Goal: Task Accomplishment & Management: Manage account settings

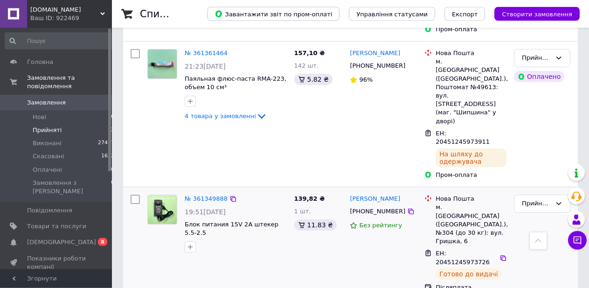
scroll to position [1056, 0]
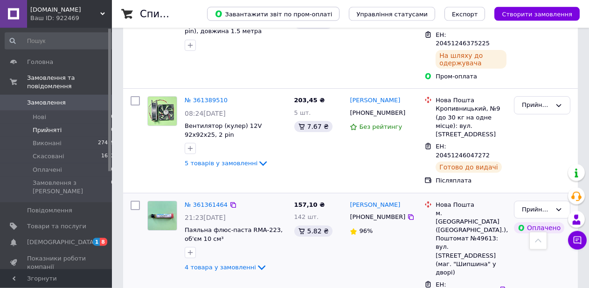
scroll to position [667, 0]
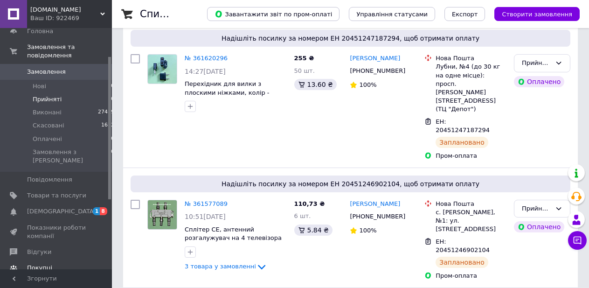
scroll to position [48, 0]
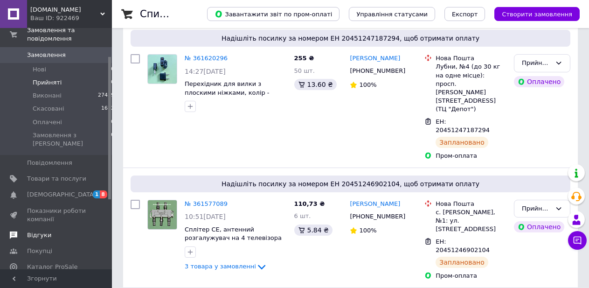
click at [41, 231] on span "Відгуки" at bounding box center [39, 235] width 24 height 8
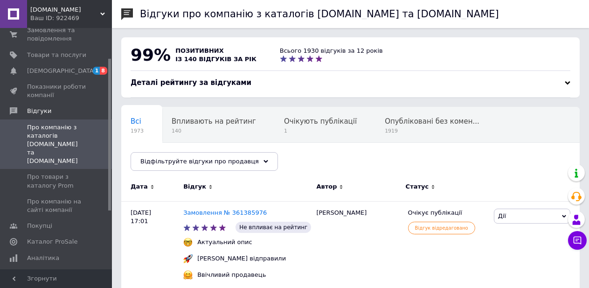
scroll to position [0, 48]
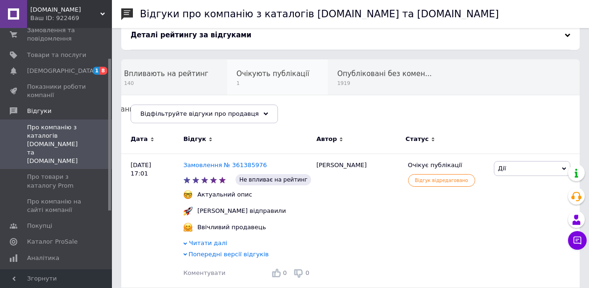
click at [270, 75] on span "Очікують публікації" at bounding box center [272, 73] width 73 height 8
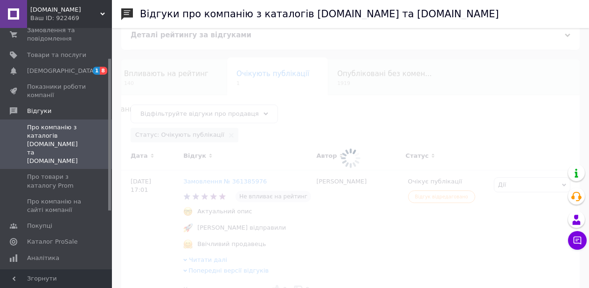
scroll to position [0, 70]
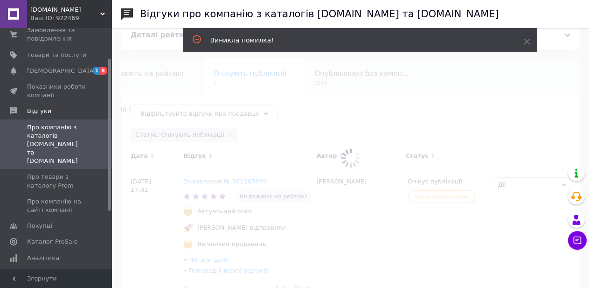
click at [338, 110] on div at bounding box center [350, 158] width 477 height 260
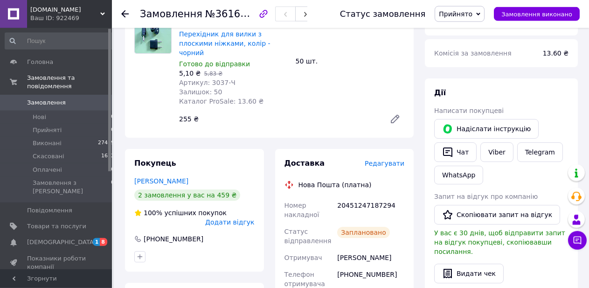
scroll to position [407, 0]
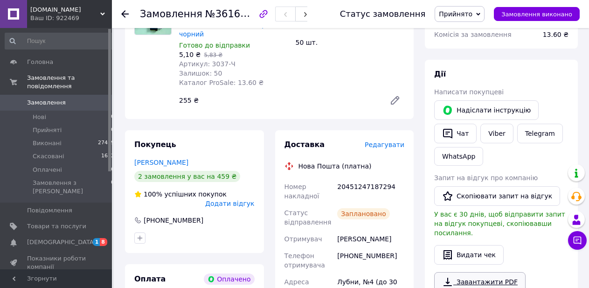
click at [502, 272] on link "Завантажити PDF" at bounding box center [479, 282] width 91 height 20
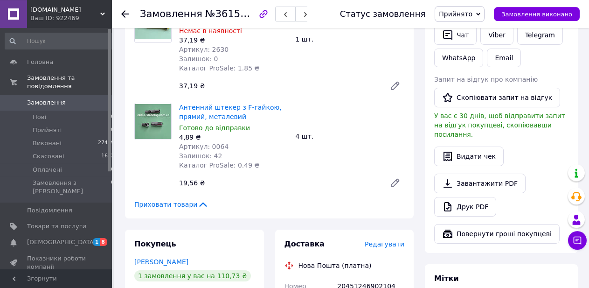
scroll to position [523, 0]
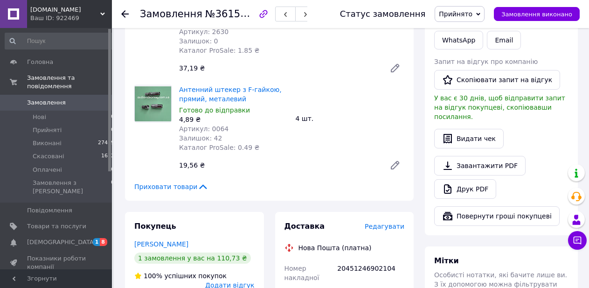
click at [495, 156] on link "Завантажити PDF" at bounding box center [479, 166] width 91 height 20
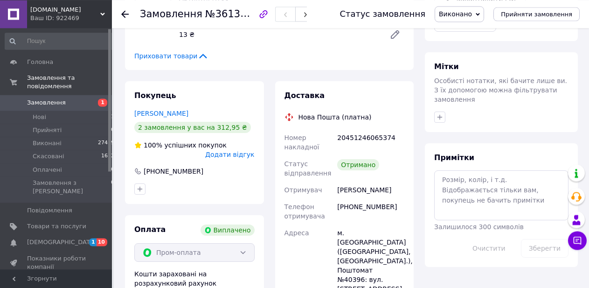
scroll to position [475, 0]
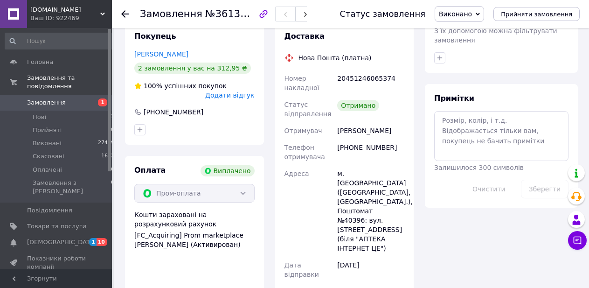
click at [242, 96] on span "Додати відгук" at bounding box center [229, 94] width 49 height 7
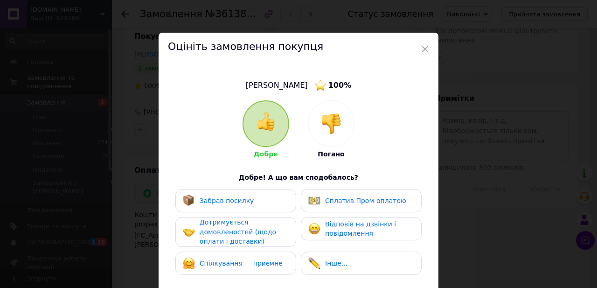
click at [233, 195] on div "Забрав посилку" at bounding box center [218, 200] width 71 height 12
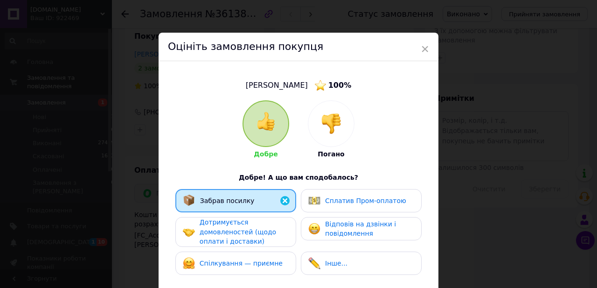
drag, startPoint x: 233, startPoint y: 235, endPoint x: 222, endPoint y: 260, distance: 27.5
click at [233, 235] on span "Дотримується домовленостей (щодо оплати і доставки)" at bounding box center [238, 231] width 76 height 27
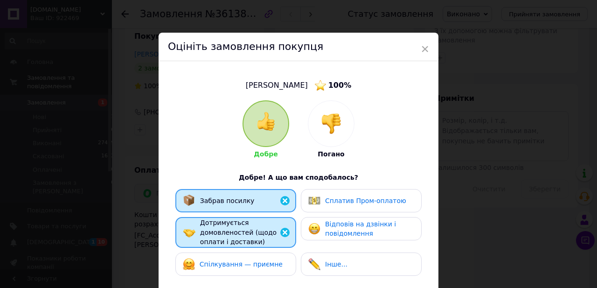
click at [222, 263] on span "Спілкування — приємне" at bounding box center [241, 263] width 83 height 7
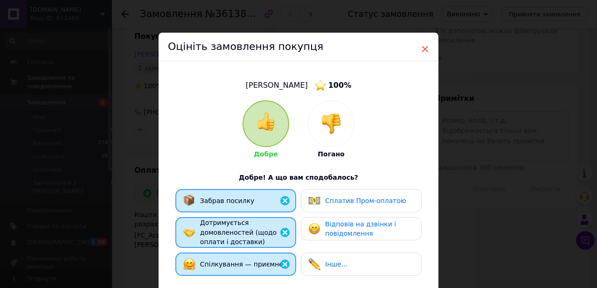
click at [420, 49] on span "×" at bounding box center [424, 49] width 8 height 16
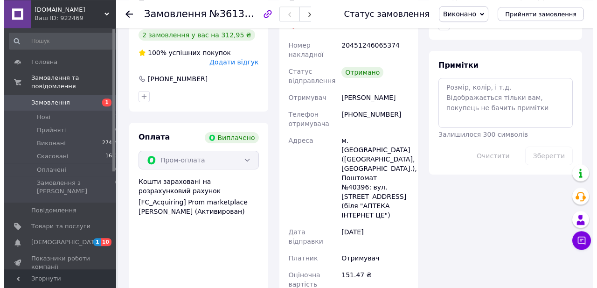
scroll to position [523, 0]
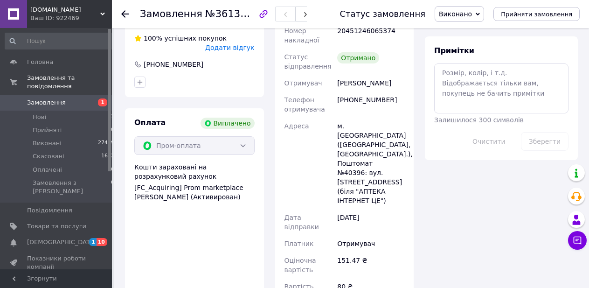
click at [234, 47] on span "Додати відгук" at bounding box center [229, 47] width 49 height 7
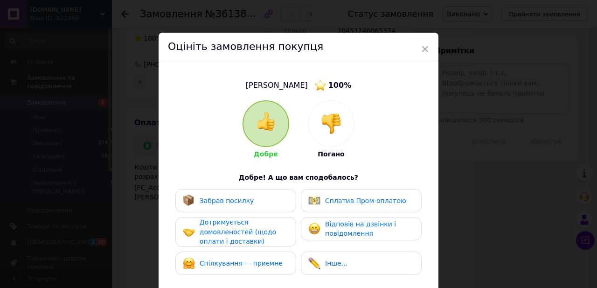
click at [232, 196] on div "Забрав посилку" at bounding box center [227, 201] width 55 height 10
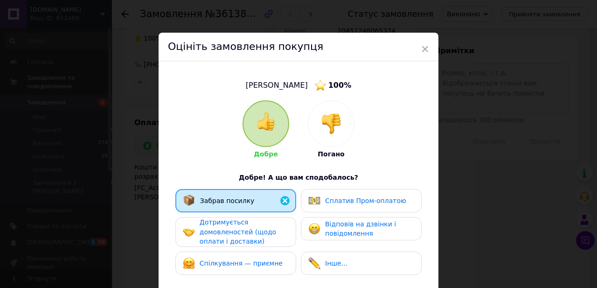
click at [237, 234] on span "Дотримується домовленостей (щодо оплати і доставки)" at bounding box center [238, 231] width 76 height 27
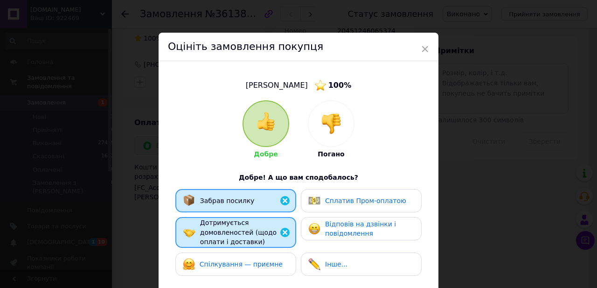
click at [236, 260] on span "Спілкування — приємне" at bounding box center [241, 263] width 83 height 7
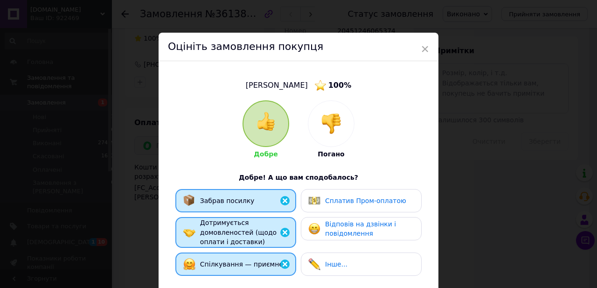
click at [349, 197] on span "Сплатив Пром-оплатою" at bounding box center [365, 200] width 81 height 7
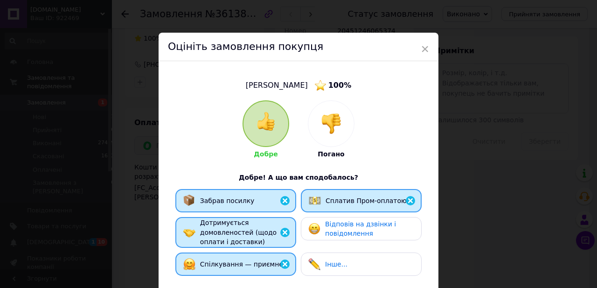
click at [350, 230] on span "Відповів на дзвінки і повідомлення" at bounding box center [360, 228] width 71 height 17
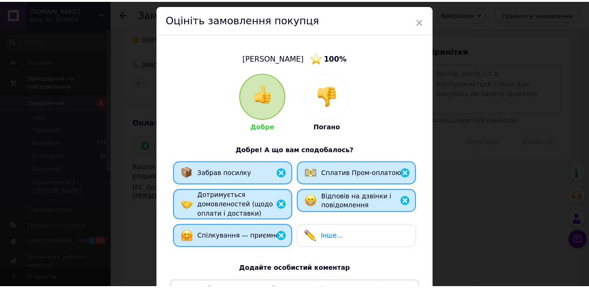
scroll to position [187, 0]
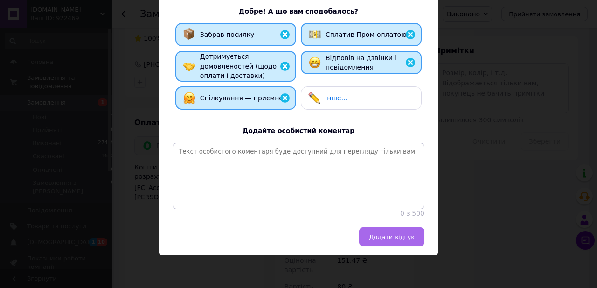
click at [399, 235] on span "Додати відгук" at bounding box center [392, 236] width 46 height 7
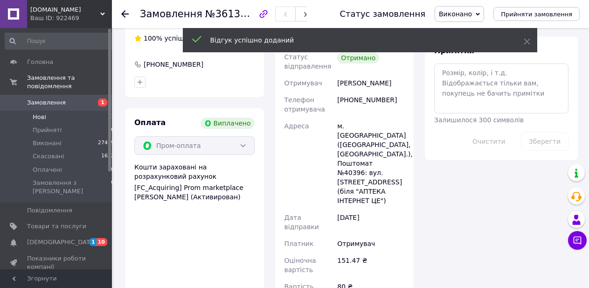
click at [41, 113] on span "Нові" at bounding box center [40, 117] width 14 height 8
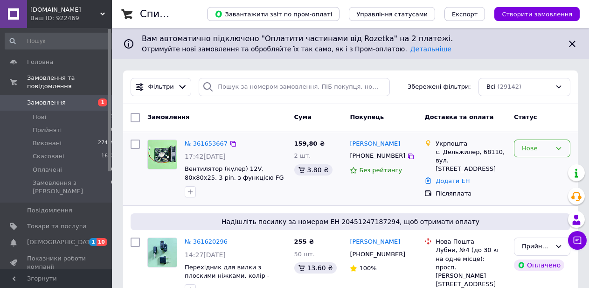
click at [536, 152] on div "Нове" at bounding box center [536, 149] width 29 height 10
click at [541, 166] on li "Прийнято" at bounding box center [541, 167] width 55 height 17
click at [203, 144] on link "№ 361653667" at bounding box center [206, 143] width 43 height 7
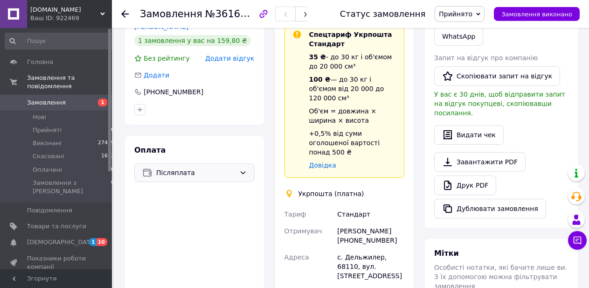
scroll to position [238, 0]
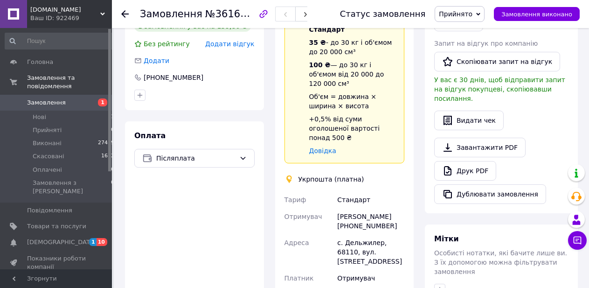
drag, startPoint x: 391, startPoint y: 206, endPoint x: 336, endPoint y: 211, distance: 55.3
click at [336, 211] on div "[PERSON_NAME] [PHONE_NUMBER]" at bounding box center [370, 221] width 71 height 26
copy div "[PHONE_NUMBER]"
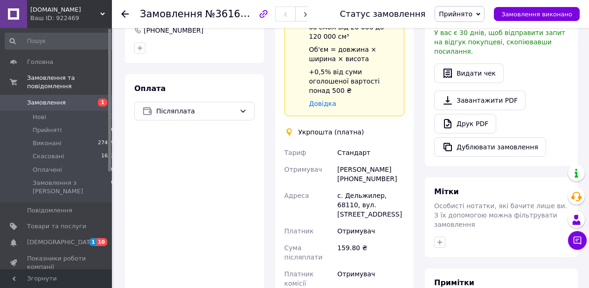
scroll to position [285, 0]
drag, startPoint x: 391, startPoint y: 160, endPoint x: 334, endPoint y: 158, distance: 56.9
click at [334, 158] on div "[PERSON_NAME] Отримувач [PERSON_NAME] [PHONE_NUMBER] Адреса с. Дельжилер, 68110…" at bounding box center [344, 235] width 124 height 183
click at [336, 160] on div "[PERSON_NAME] [PHONE_NUMBER]" at bounding box center [370, 173] width 71 height 26
drag, startPoint x: 389, startPoint y: 161, endPoint x: 337, endPoint y: 158, distance: 52.3
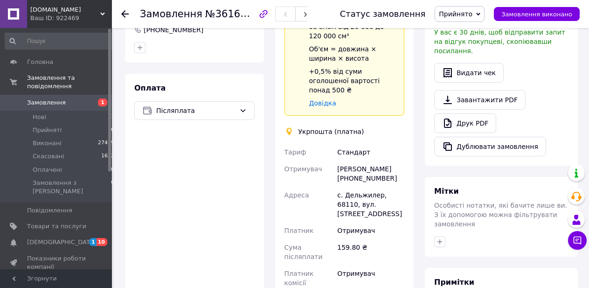
click at [337, 160] on div "[PERSON_NAME] [PHONE_NUMBER]" at bounding box center [370, 173] width 71 height 26
copy div "[PHONE_NUMBER]"
drag, startPoint x: 399, startPoint y: 151, endPoint x: 336, endPoint y: 149, distance: 62.9
click at [336, 160] on div "[PERSON_NAME] [PHONE_NUMBER]" at bounding box center [370, 173] width 71 height 26
copy div "[PERSON_NAME]"
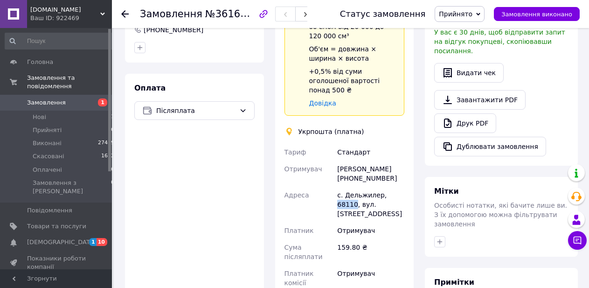
drag, startPoint x: 397, startPoint y: 174, endPoint x: 382, endPoint y: 176, distance: 15.6
click at [382, 186] on div "с. Дельжилер, 68110, вул. [STREET_ADDRESS]" at bounding box center [370, 203] width 71 height 35
copy div "68110"
drag, startPoint x: 399, startPoint y: 147, endPoint x: 340, endPoint y: 148, distance: 59.2
click at [336, 160] on div "[PERSON_NAME] [PHONE_NUMBER]" at bounding box center [370, 173] width 71 height 26
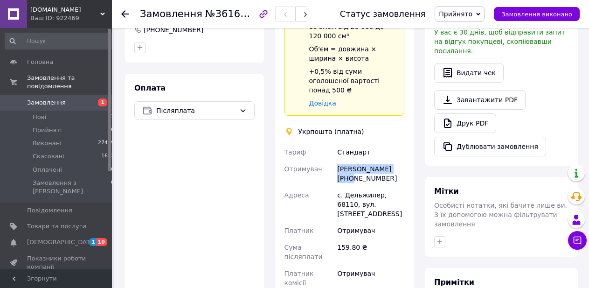
copy div "[PERSON_NAME]"
click at [501, 95] on link "Завантажити PDF" at bounding box center [479, 100] width 91 height 20
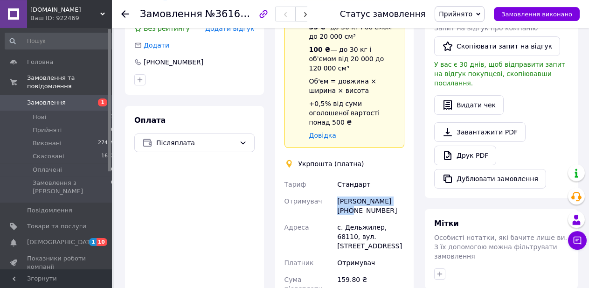
scroll to position [190, 0]
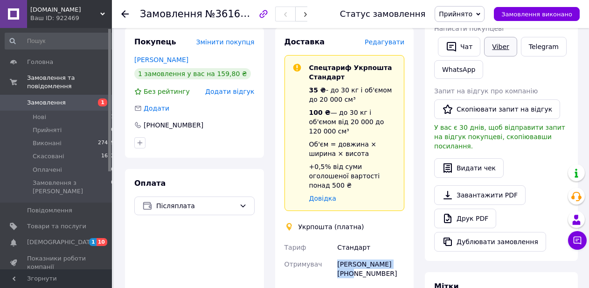
click at [505, 51] on link "Viber" at bounding box center [500, 47] width 33 height 20
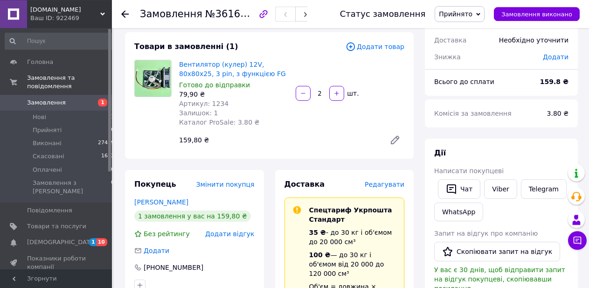
scroll to position [0, 0]
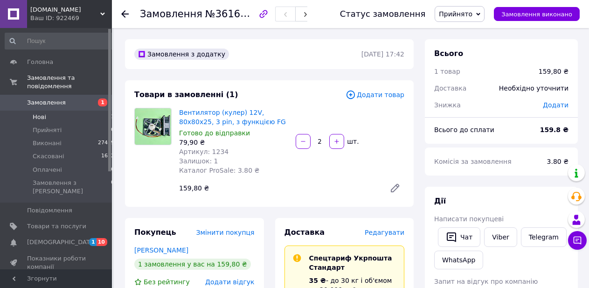
click at [41, 113] on span "Нові" at bounding box center [40, 117] width 14 height 8
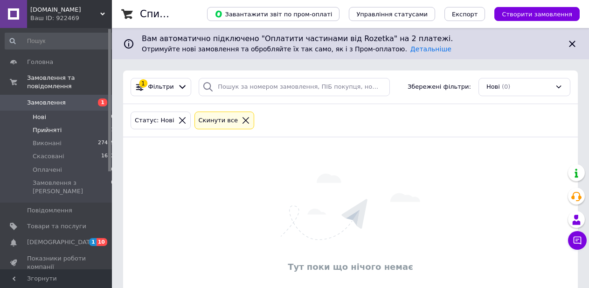
click at [54, 126] on span "Прийняті" at bounding box center [47, 130] width 29 height 8
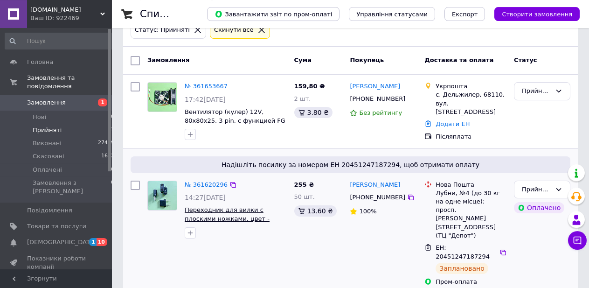
scroll to position [95, 0]
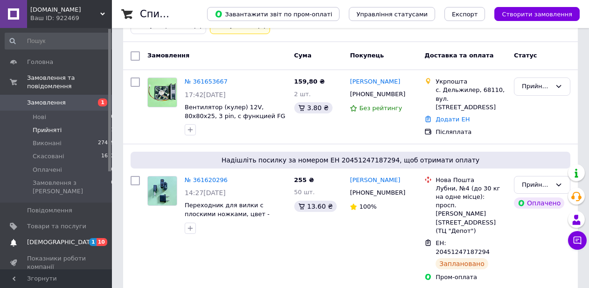
click at [39, 238] on span "[DEMOGRAPHIC_DATA]" at bounding box center [61, 242] width 69 height 8
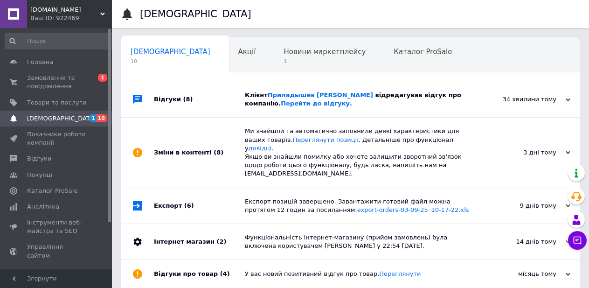
scroll to position [0, 4]
click at [280, 60] on span "1" at bounding box center [321, 61] width 82 height 7
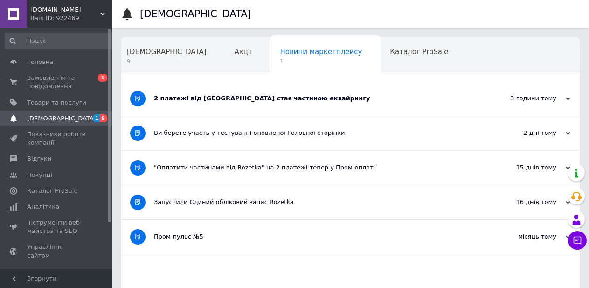
click at [335, 102] on div "2 платежі від [GEOGRAPHIC_DATA] стає частиною еквайрингу" at bounding box center [315, 98] width 323 height 8
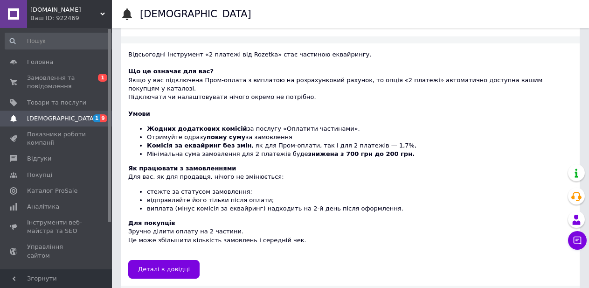
scroll to position [95, 0]
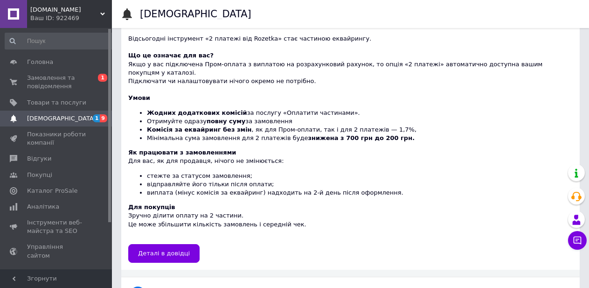
click at [30, 115] on span "[DEMOGRAPHIC_DATA]" at bounding box center [61, 118] width 69 height 8
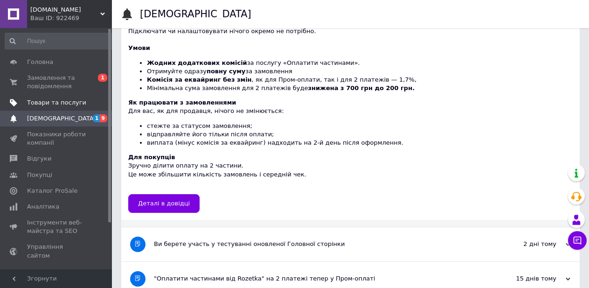
scroll to position [143, 0]
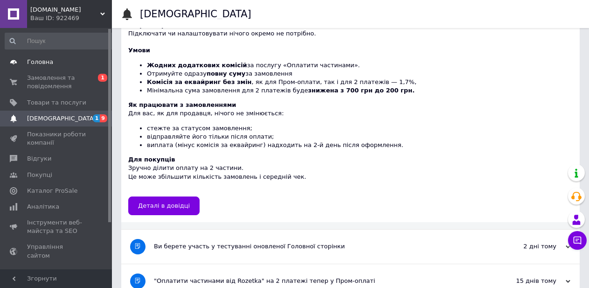
click at [51, 60] on span "Головна" at bounding box center [56, 62] width 59 height 8
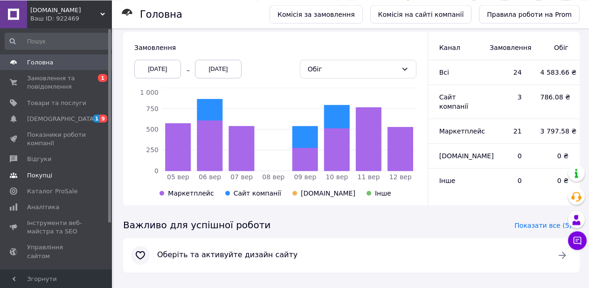
scroll to position [251, 0]
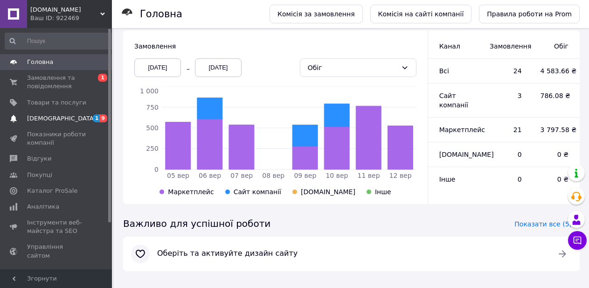
click at [49, 118] on span "[DEMOGRAPHIC_DATA]" at bounding box center [61, 118] width 69 height 8
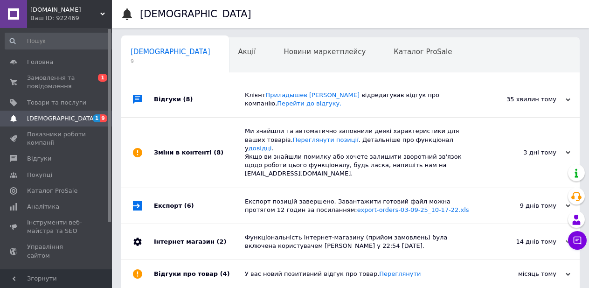
scroll to position [0, 4]
click at [42, 63] on span "Головна" at bounding box center [40, 62] width 26 height 8
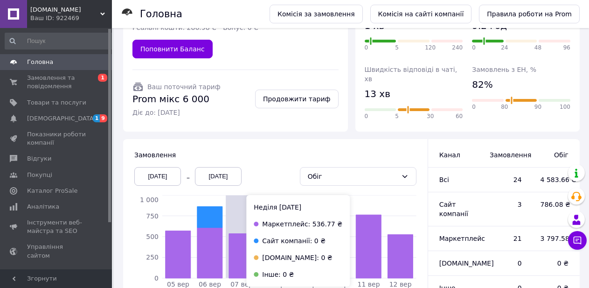
scroll to position [251, 0]
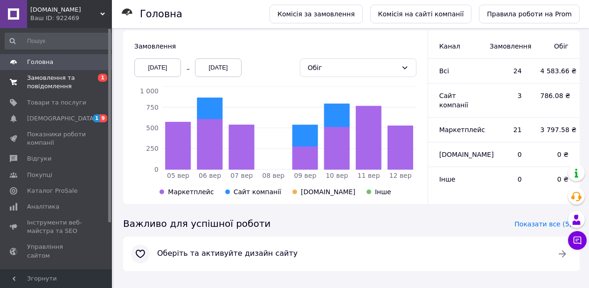
click at [56, 81] on span "Замовлення та повідомлення" at bounding box center [56, 82] width 59 height 17
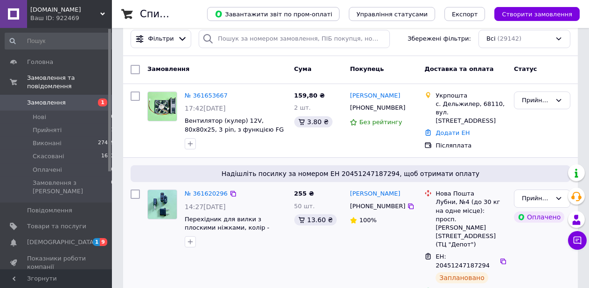
scroll to position [143, 0]
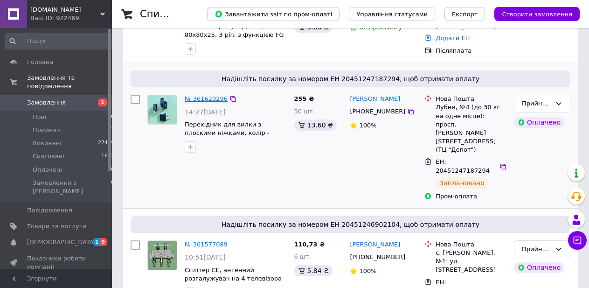
click at [196, 98] on link "№ 361620296" at bounding box center [206, 98] width 43 height 7
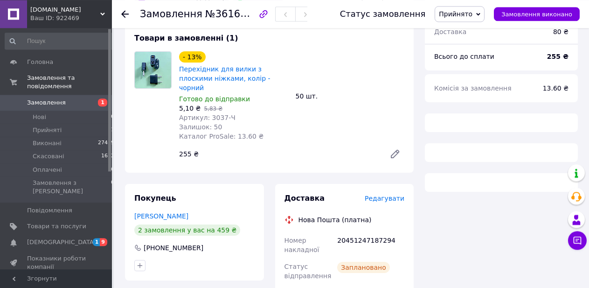
scroll to position [355, 0]
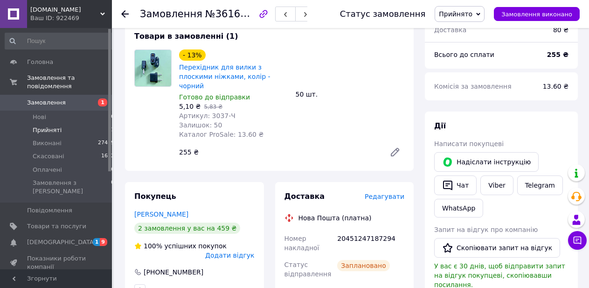
click at [53, 126] on span "Прийняті" at bounding box center [47, 130] width 29 height 8
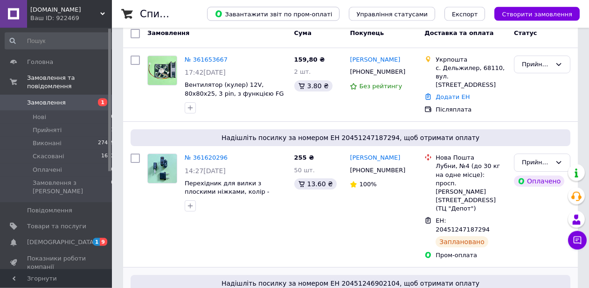
scroll to position [143, 0]
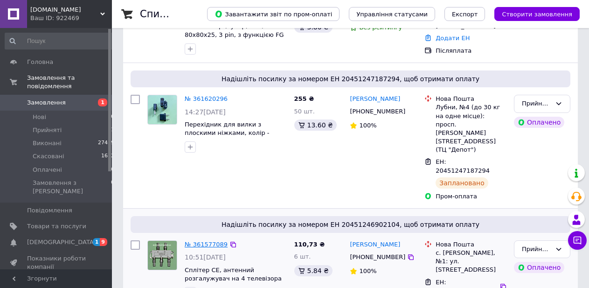
click at [207, 241] on link "№ 361577089" at bounding box center [206, 244] width 43 height 7
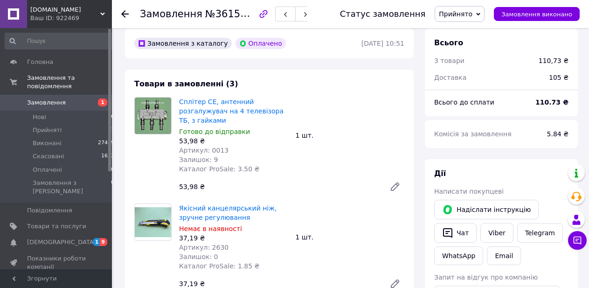
scroll to position [260, 0]
